Goal: Check status: Check status

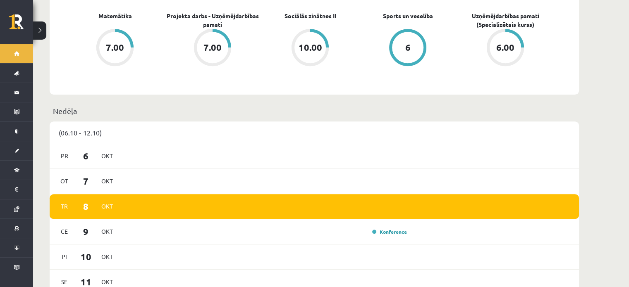
scroll to position [455, 0]
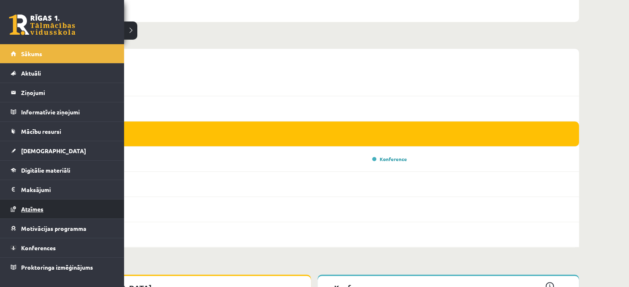
click at [30, 207] on span "Atzīmes" at bounding box center [32, 208] width 22 height 7
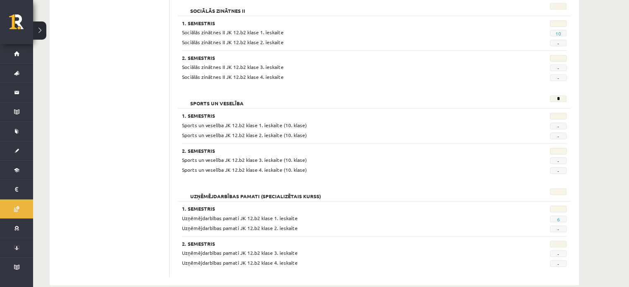
scroll to position [733, 0]
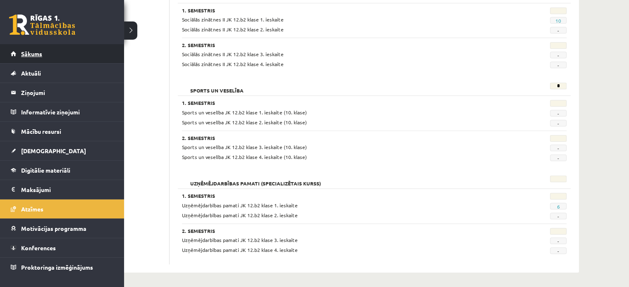
click at [31, 56] on span "Sākums" at bounding box center [31, 53] width 21 height 7
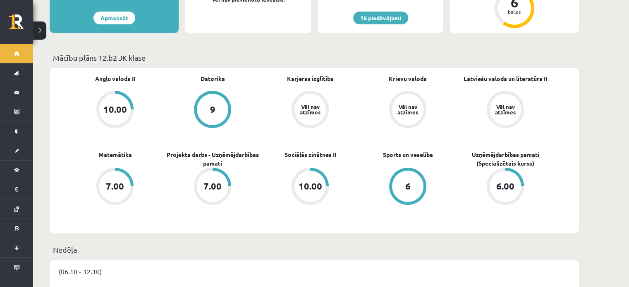
scroll to position [248, 0]
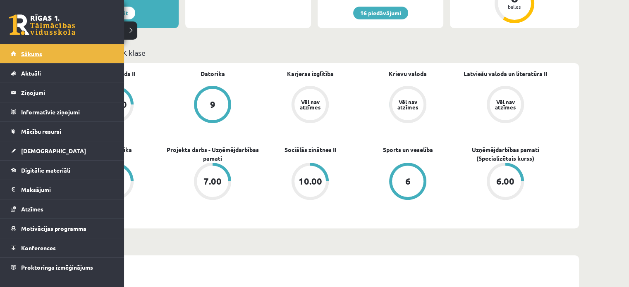
click at [19, 49] on link "Sākums" at bounding box center [62, 53] width 103 height 19
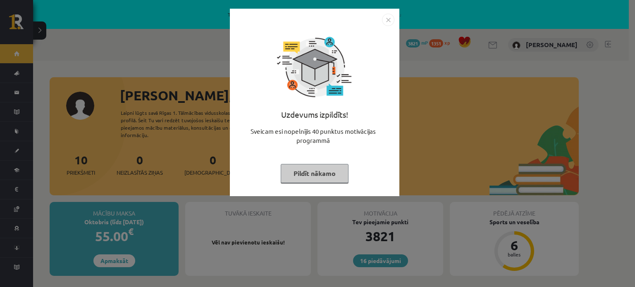
click at [386, 23] on img "Close" at bounding box center [388, 20] width 12 height 12
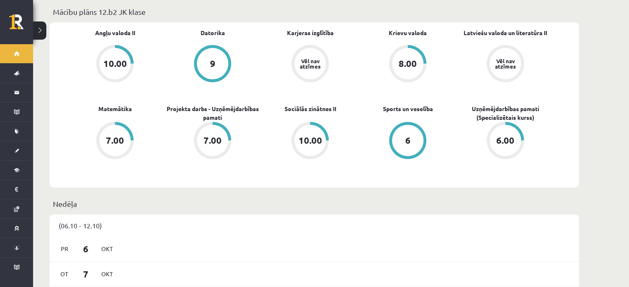
scroll to position [289, 0]
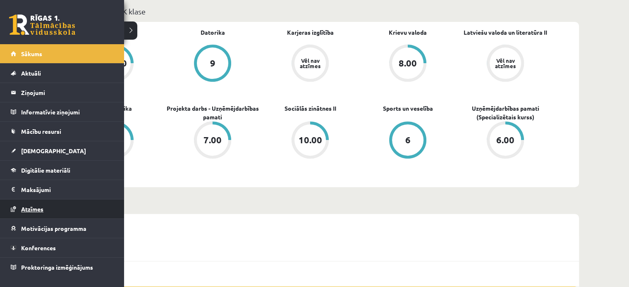
click at [32, 204] on link "Atzīmes" at bounding box center [62, 209] width 103 height 19
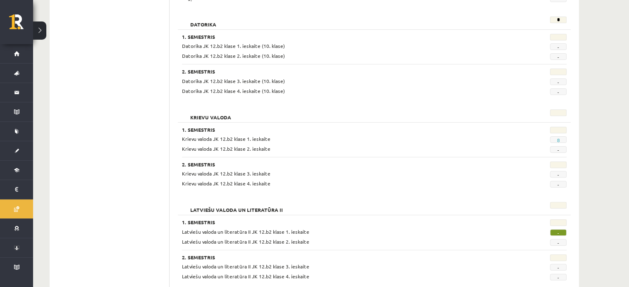
scroll to position [236, 0]
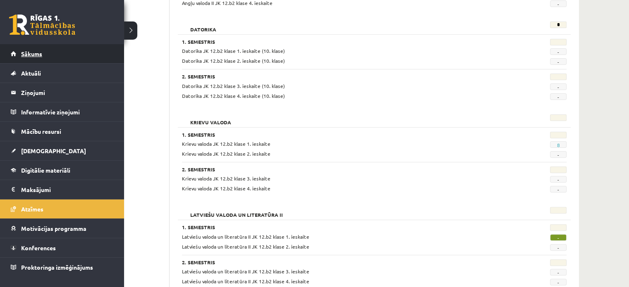
click at [31, 56] on span "Sākums" at bounding box center [31, 53] width 21 height 7
